Goal: Find specific page/section: Find specific page/section

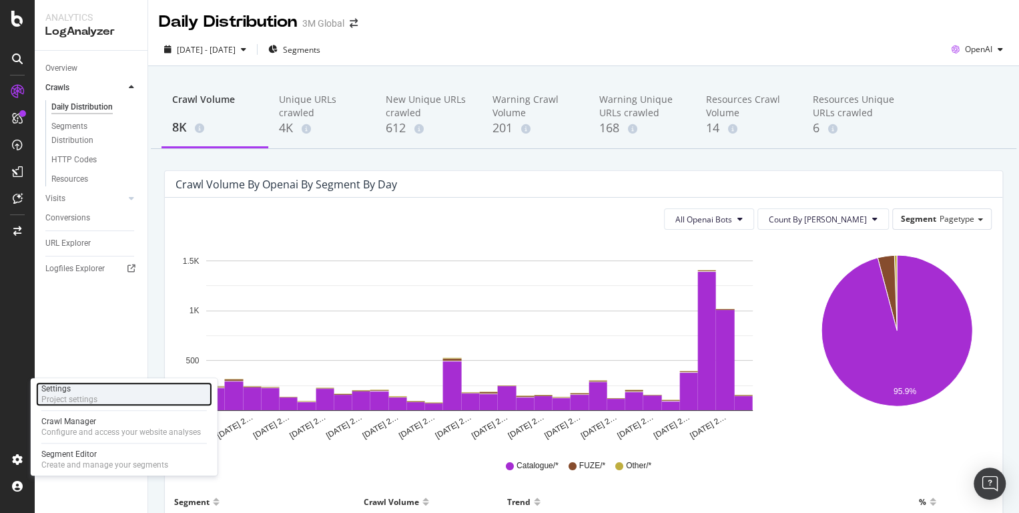
click at [67, 396] on div "Project settings" at bounding box center [69, 399] width 56 height 11
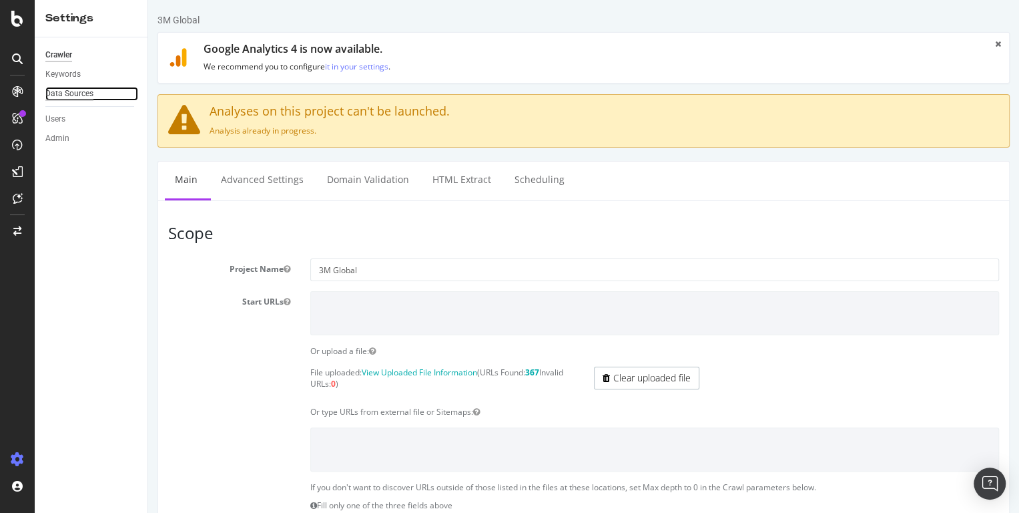
click at [79, 91] on div "Data Sources" at bounding box center [69, 94] width 48 height 14
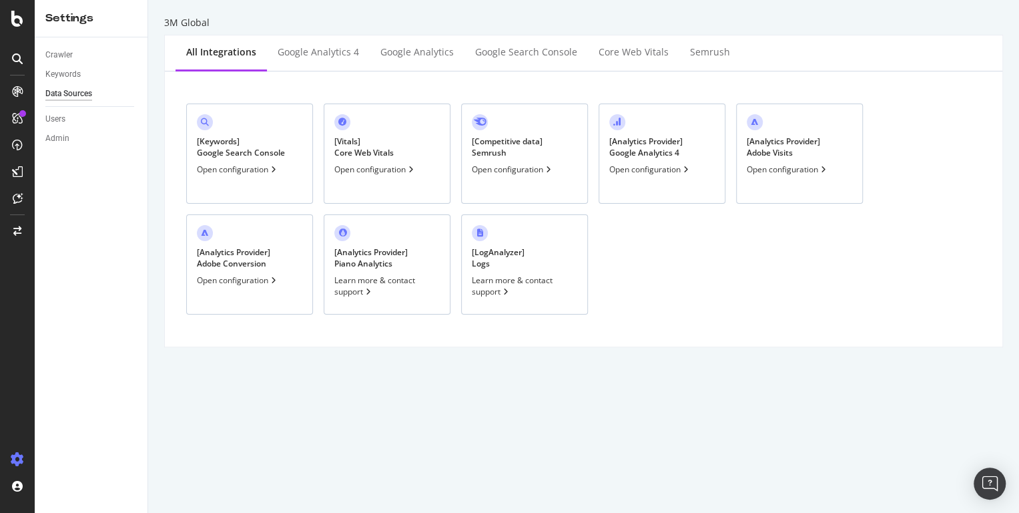
click at [523, 270] on div "[ LogAnalyzer ] Logs Learn more & contact support" at bounding box center [524, 264] width 127 height 100
click at [65, 137] on div "Admin" at bounding box center [57, 138] width 24 height 14
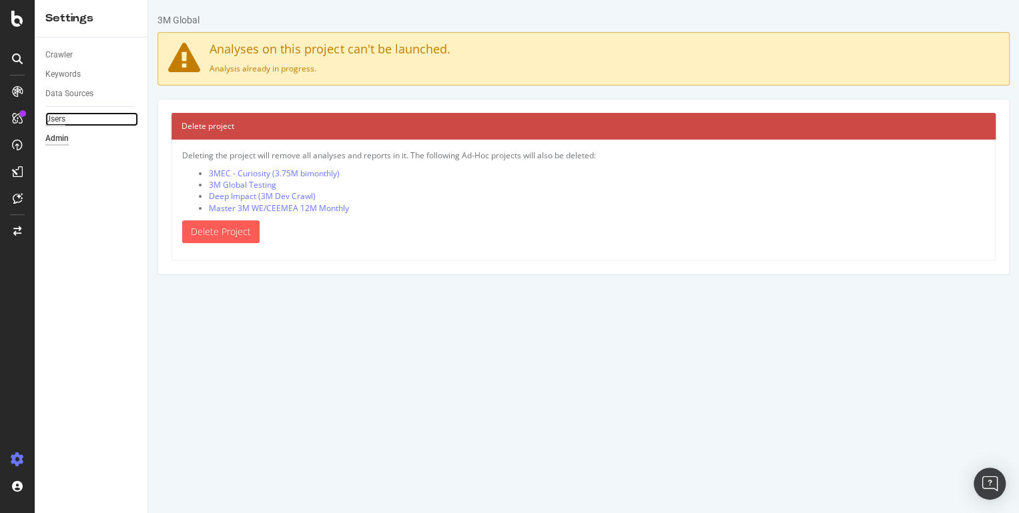
click at [57, 121] on div "Users" at bounding box center [55, 119] width 20 height 14
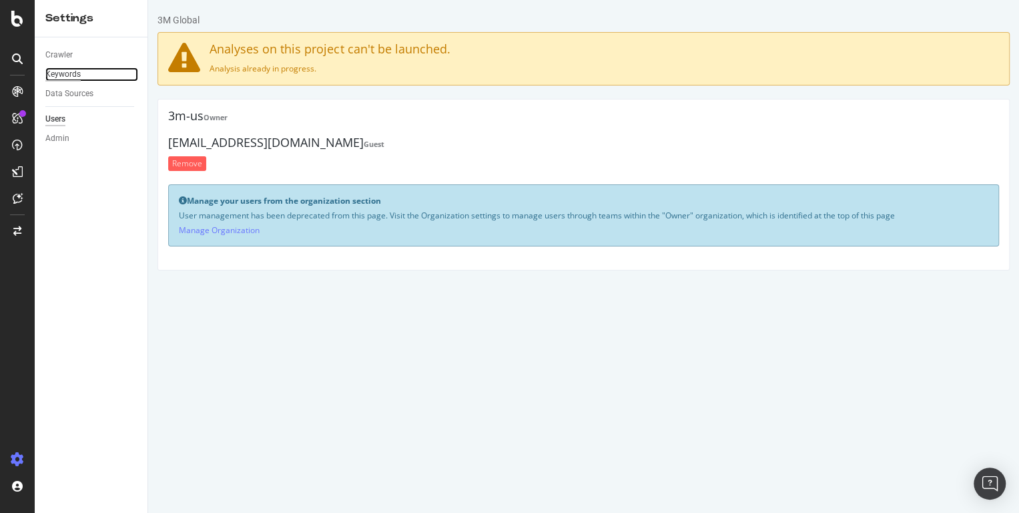
click at [65, 79] on div "Keywords" at bounding box center [62, 74] width 35 height 14
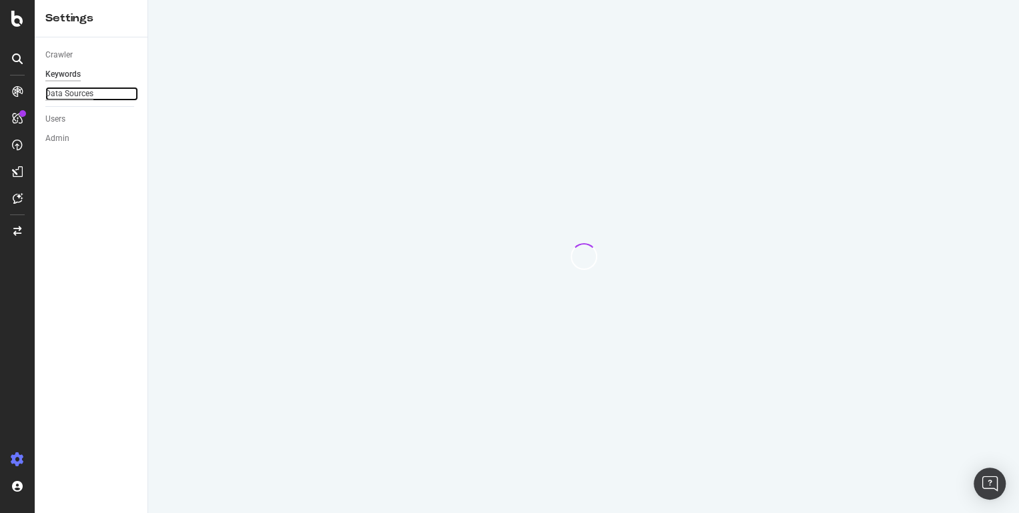
click at [65, 96] on div "Data Sources" at bounding box center [69, 94] width 48 height 14
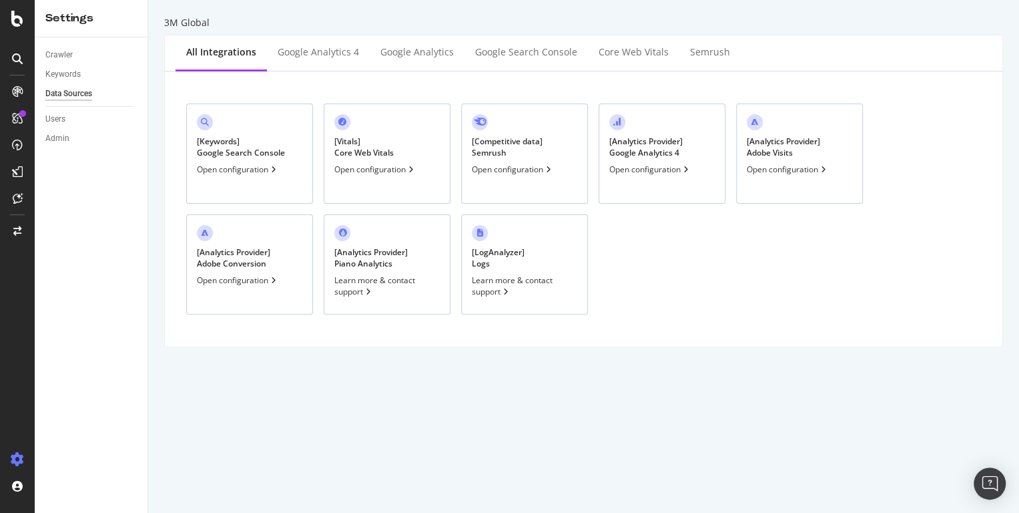
click at [494, 145] on div "[ Competitive data ] Semrush" at bounding box center [507, 146] width 71 height 23
click at [72, 72] on div "Keywords" at bounding box center [62, 74] width 35 height 14
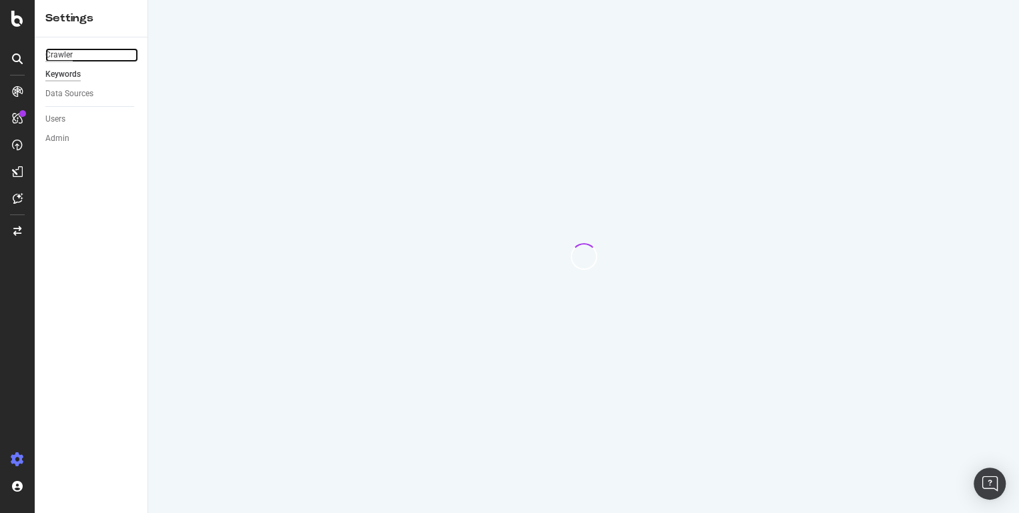
click at [69, 53] on div "Crawler" at bounding box center [58, 55] width 27 height 14
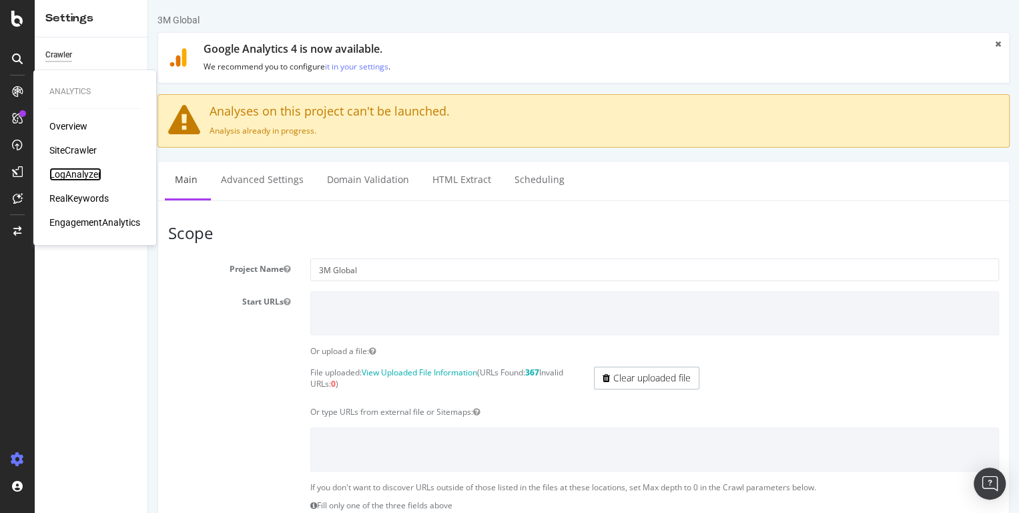
click at [89, 174] on div "LogAnalyzer" at bounding box center [75, 174] width 52 height 13
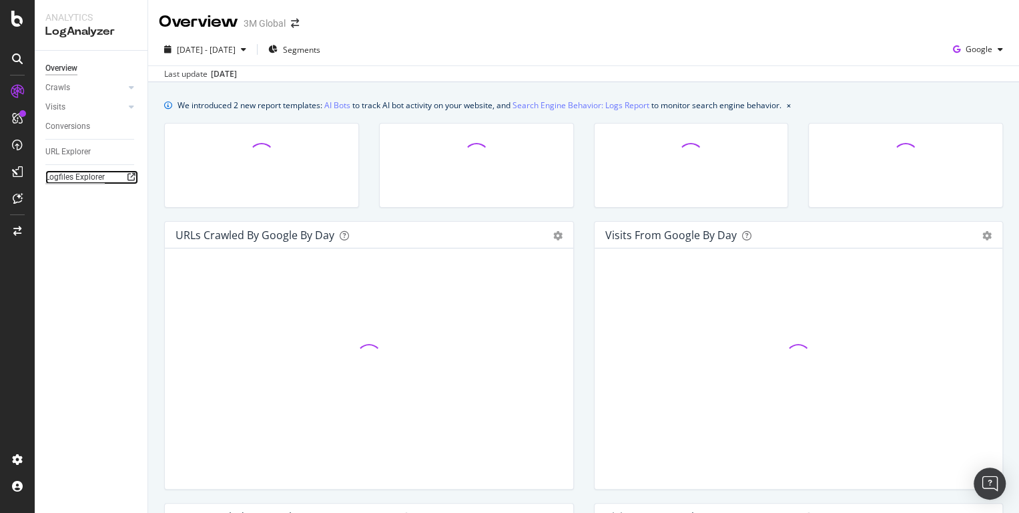
click at [95, 177] on div "Logfiles Explorer" at bounding box center [74, 177] width 59 height 14
